Goal: Task Accomplishment & Management: Manage account settings

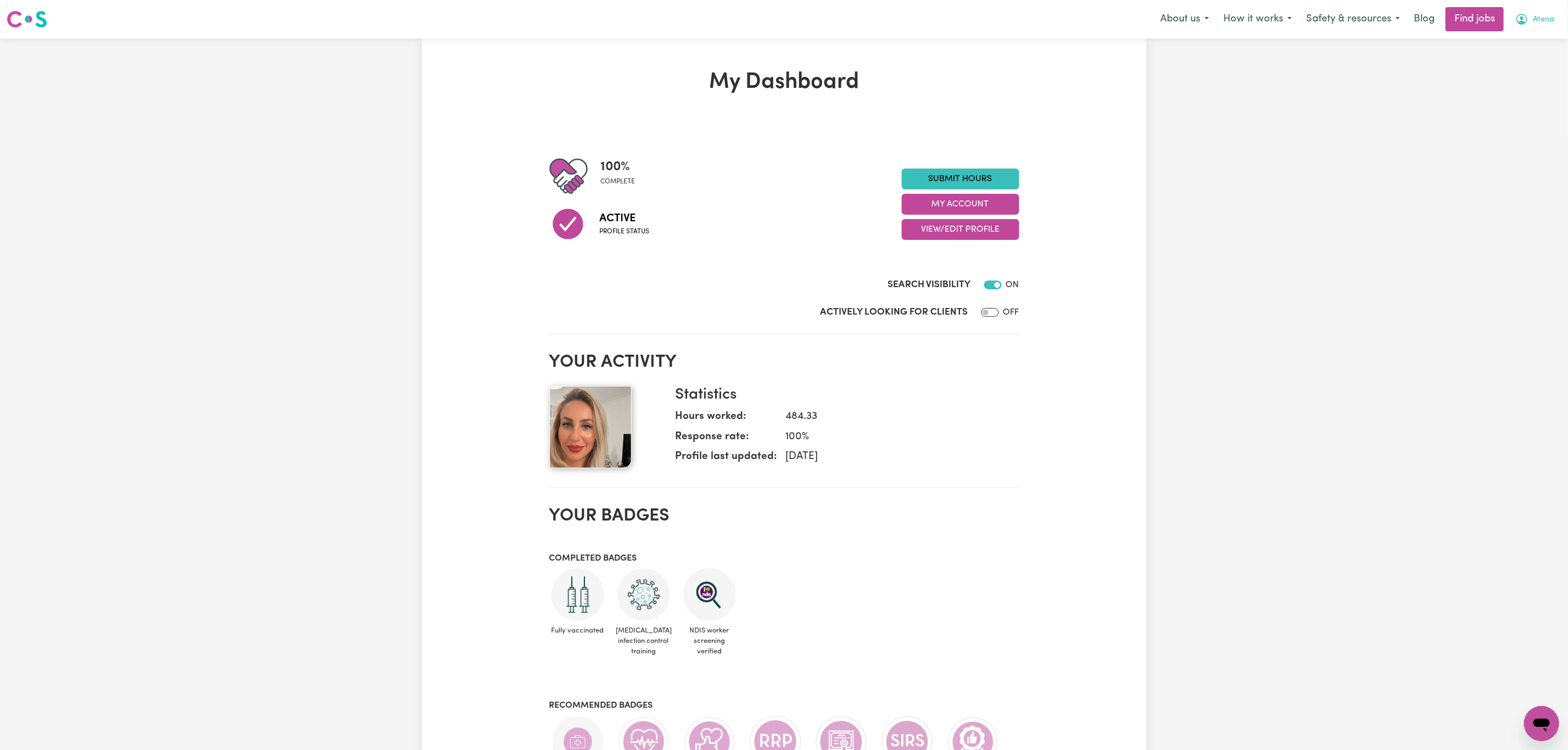
click at [1538, 18] on span "Atena" at bounding box center [1543, 19] width 21 height 12
click at [1536, 45] on link "My Account" at bounding box center [1517, 42] width 87 height 21
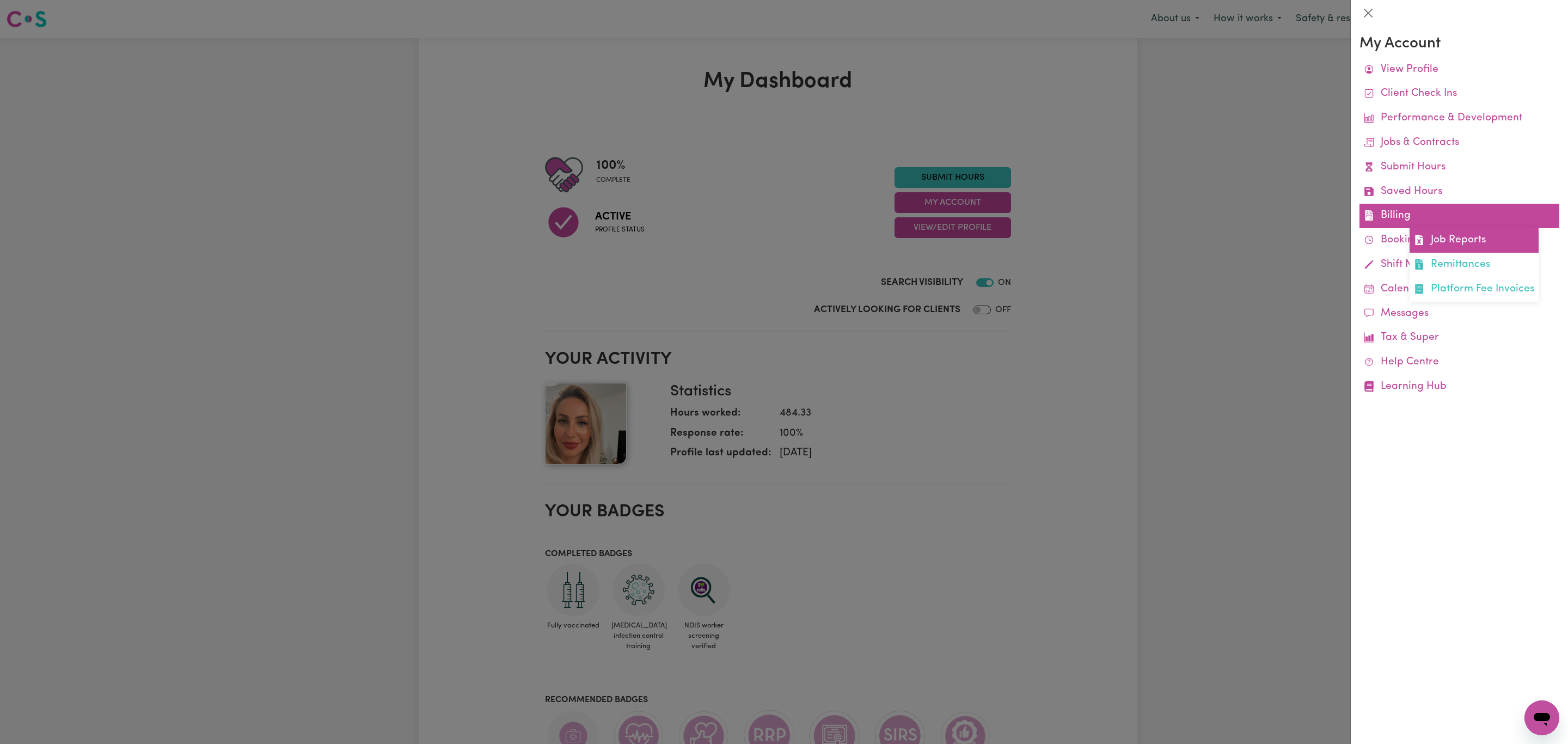
click at [1446, 242] on link "Job Reports" at bounding box center [1475, 240] width 129 height 25
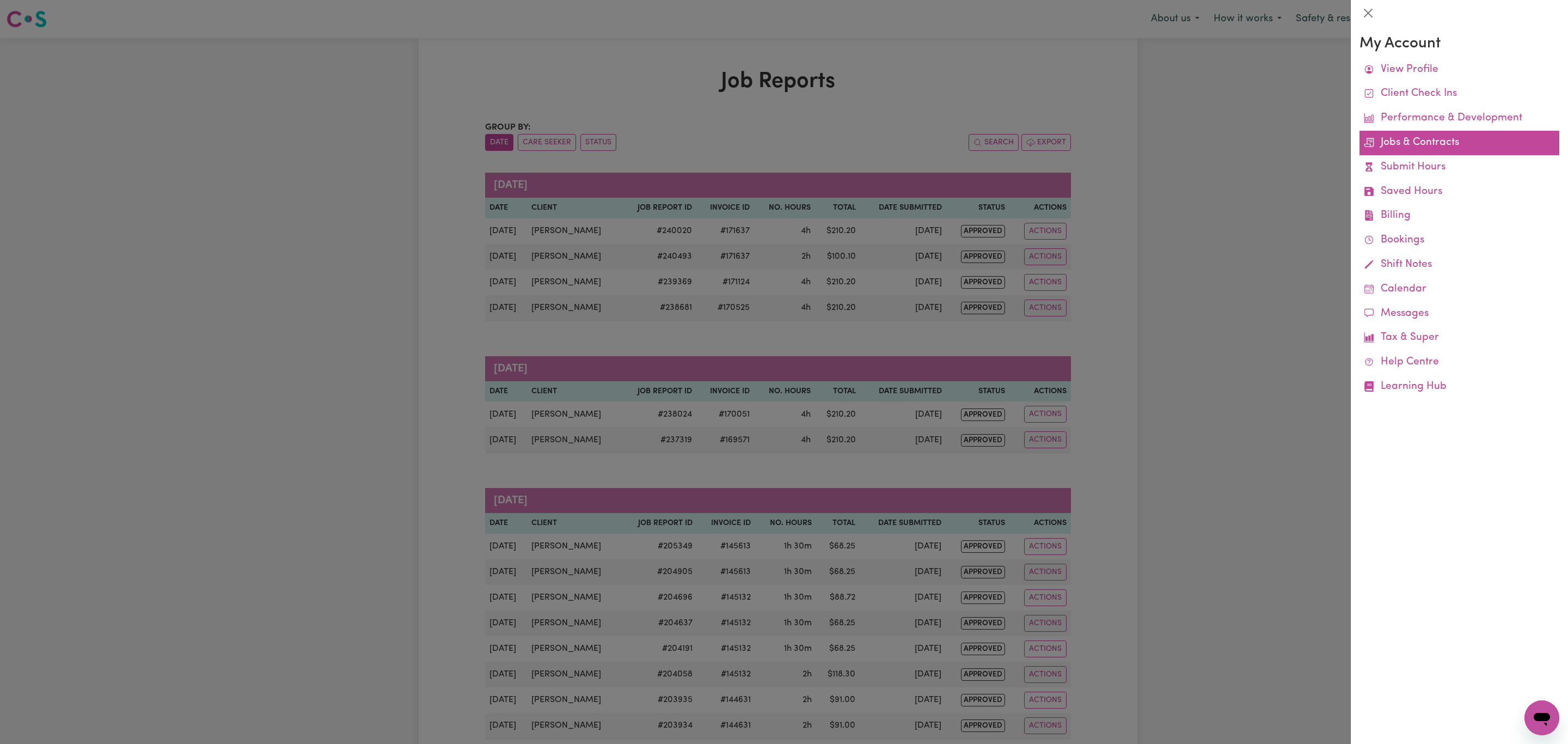
click at [1420, 143] on link "Jobs & Contracts" at bounding box center [1459, 143] width 200 height 25
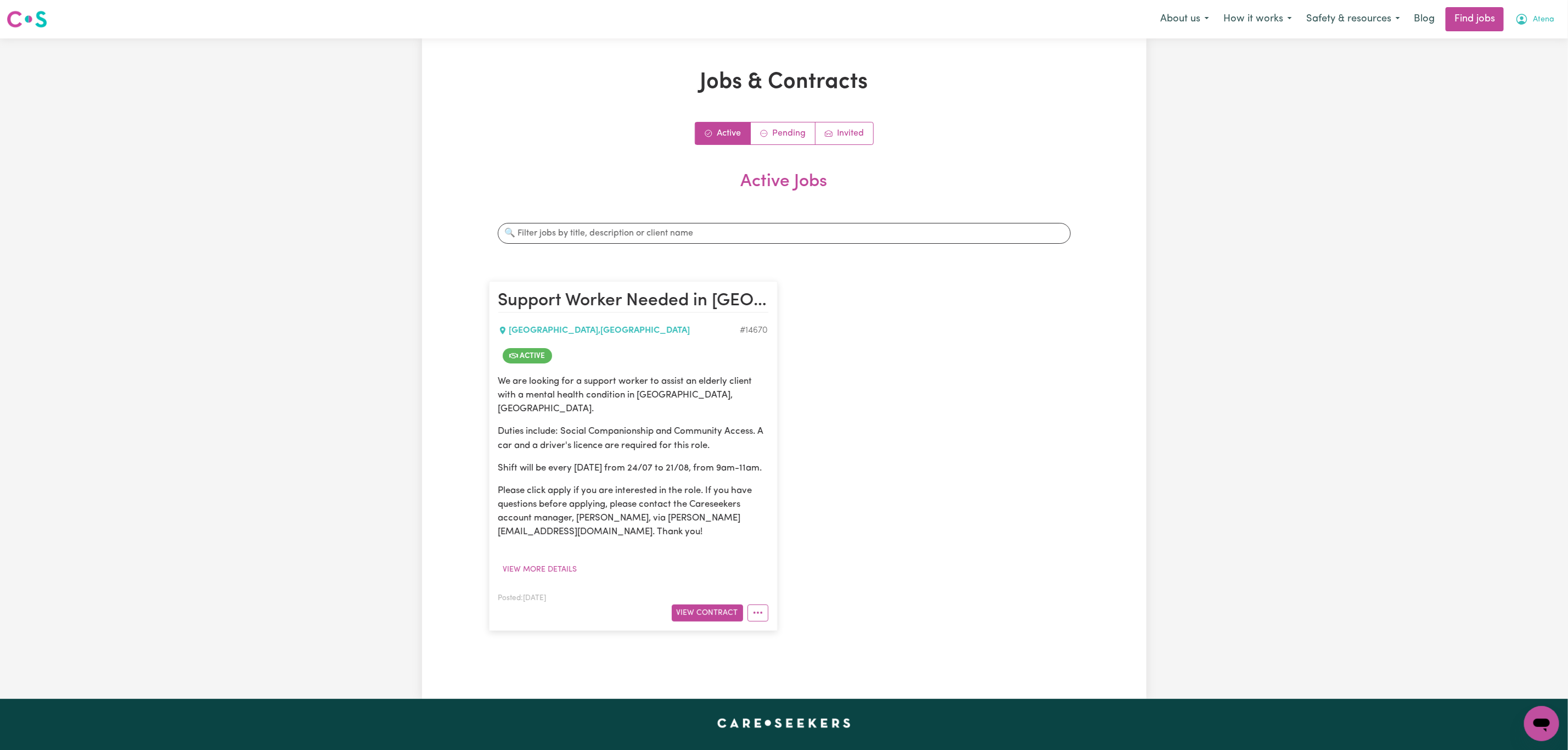
click at [1547, 22] on span "Atena" at bounding box center [1543, 19] width 21 height 12
click at [1520, 79] on link "Logout" at bounding box center [1517, 84] width 87 height 21
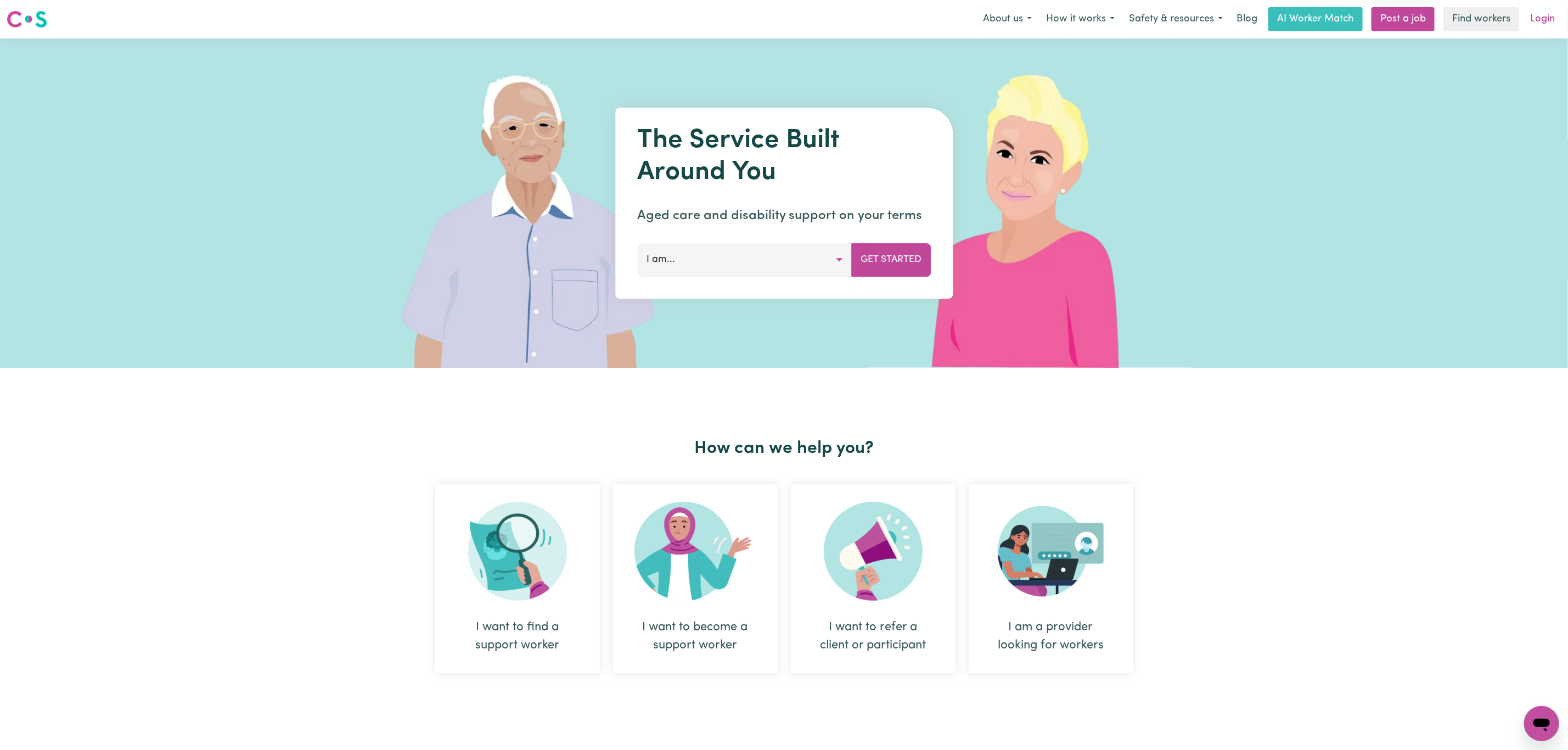
click at [1540, 24] on link "Login" at bounding box center [1542, 19] width 38 height 24
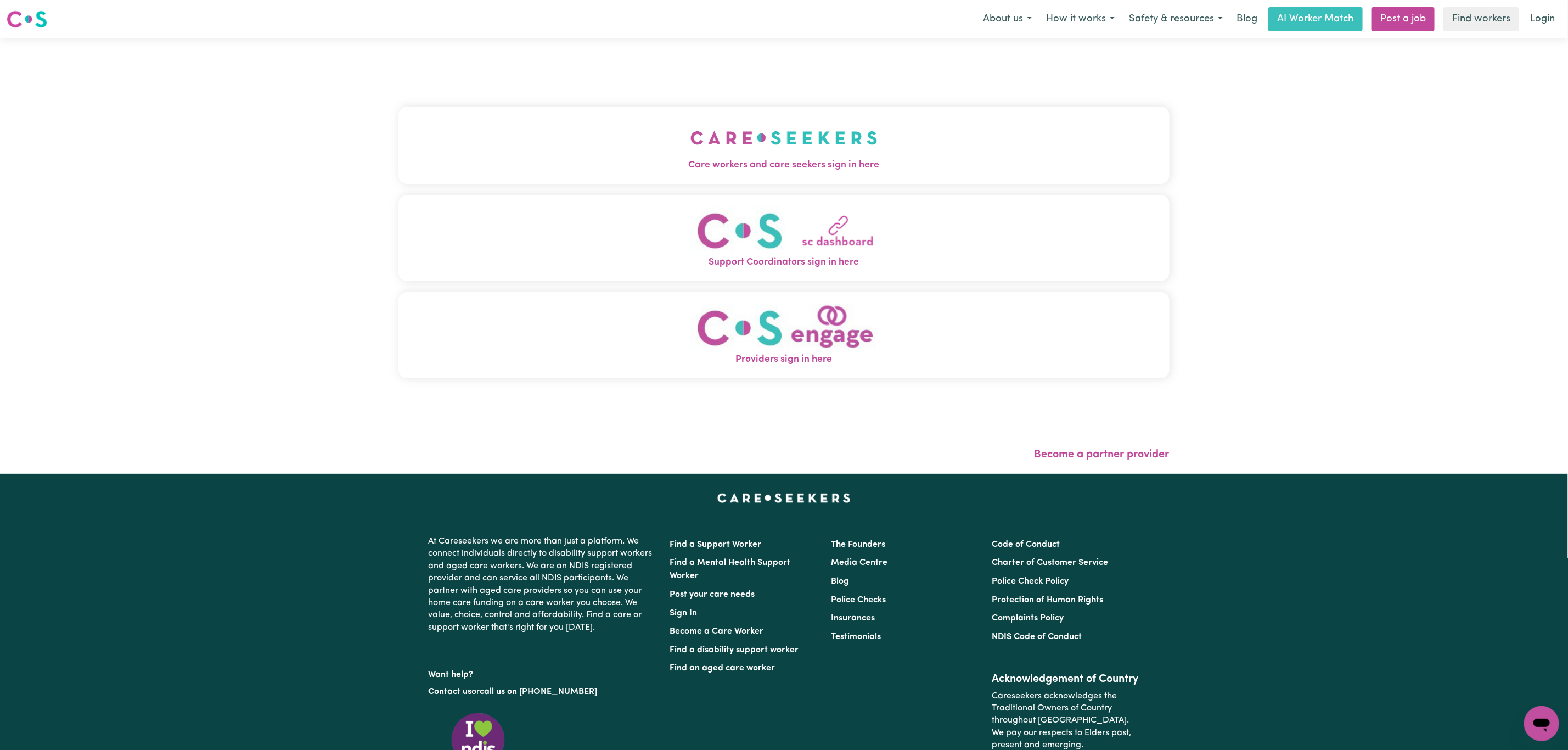
click at [399, 111] on button "Care workers and care seekers sign in here" at bounding box center [784, 145] width 771 height 77
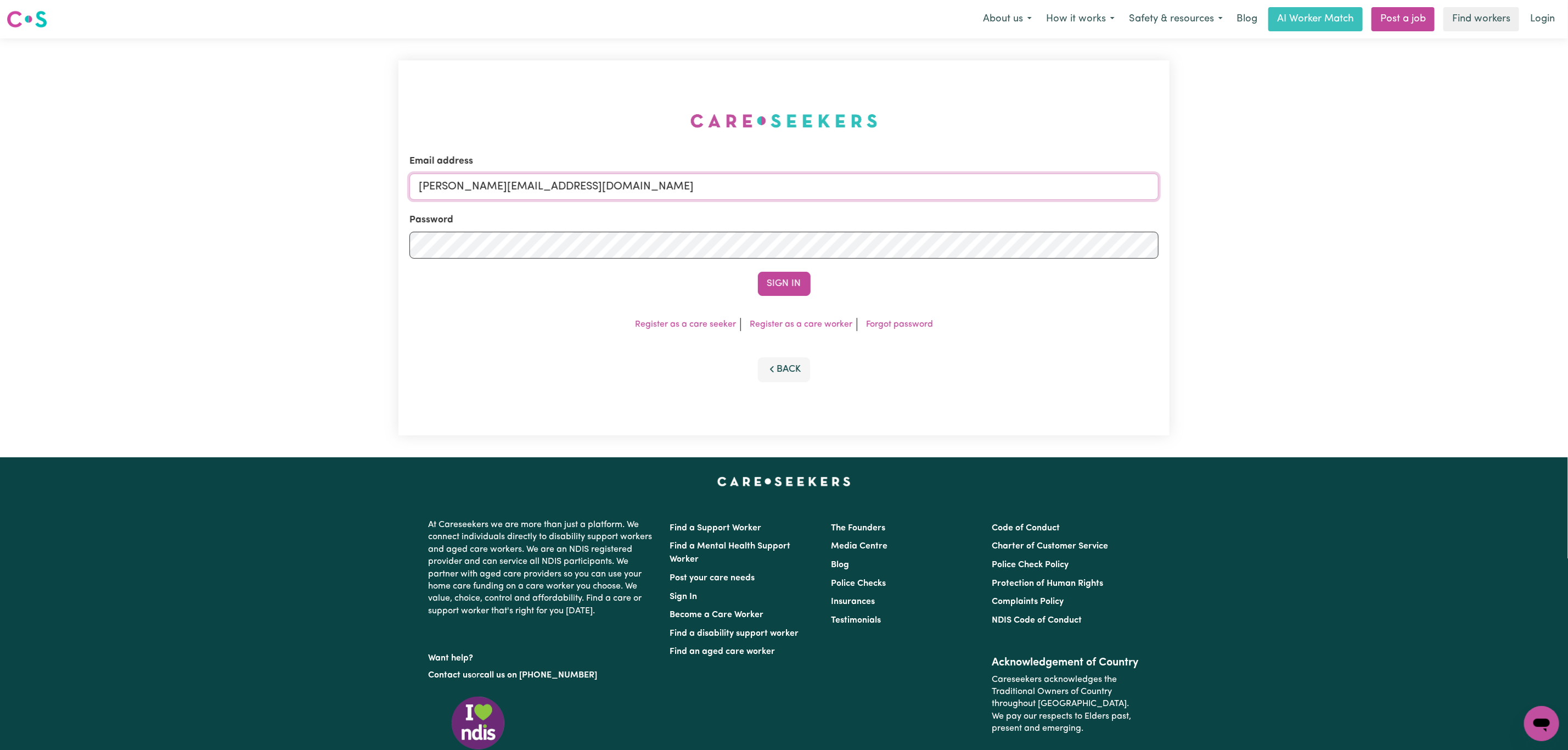
click at [477, 188] on input "[PERSON_NAME][EMAIL_ADDRESS][DOMAIN_NAME]" at bounding box center [784, 186] width 749 height 26
drag, startPoint x: 475, startPoint y: 191, endPoint x: 833, endPoint y: 187, distance: 358.0
click at [833, 189] on input "[EMAIL_ADDRESS][PERSON_NAME][DOMAIN_NAME]" at bounding box center [784, 186] width 749 height 26
type input "[EMAIL_ADDRESS][DOMAIN_NAME]"
click at [758, 272] on button "Sign In" at bounding box center [784, 284] width 52 height 24
